Goal: Navigation & Orientation: Find specific page/section

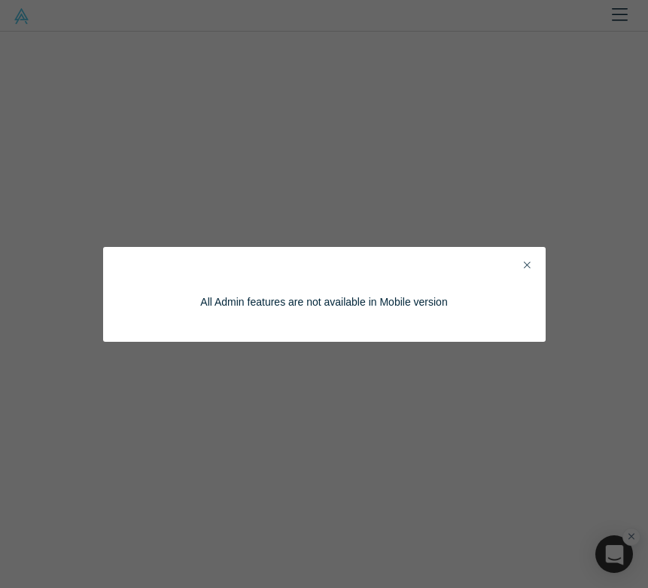
click at [525, 262] on icon "Close" at bounding box center [527, 265] width 7 height 11
